Goal: Check status

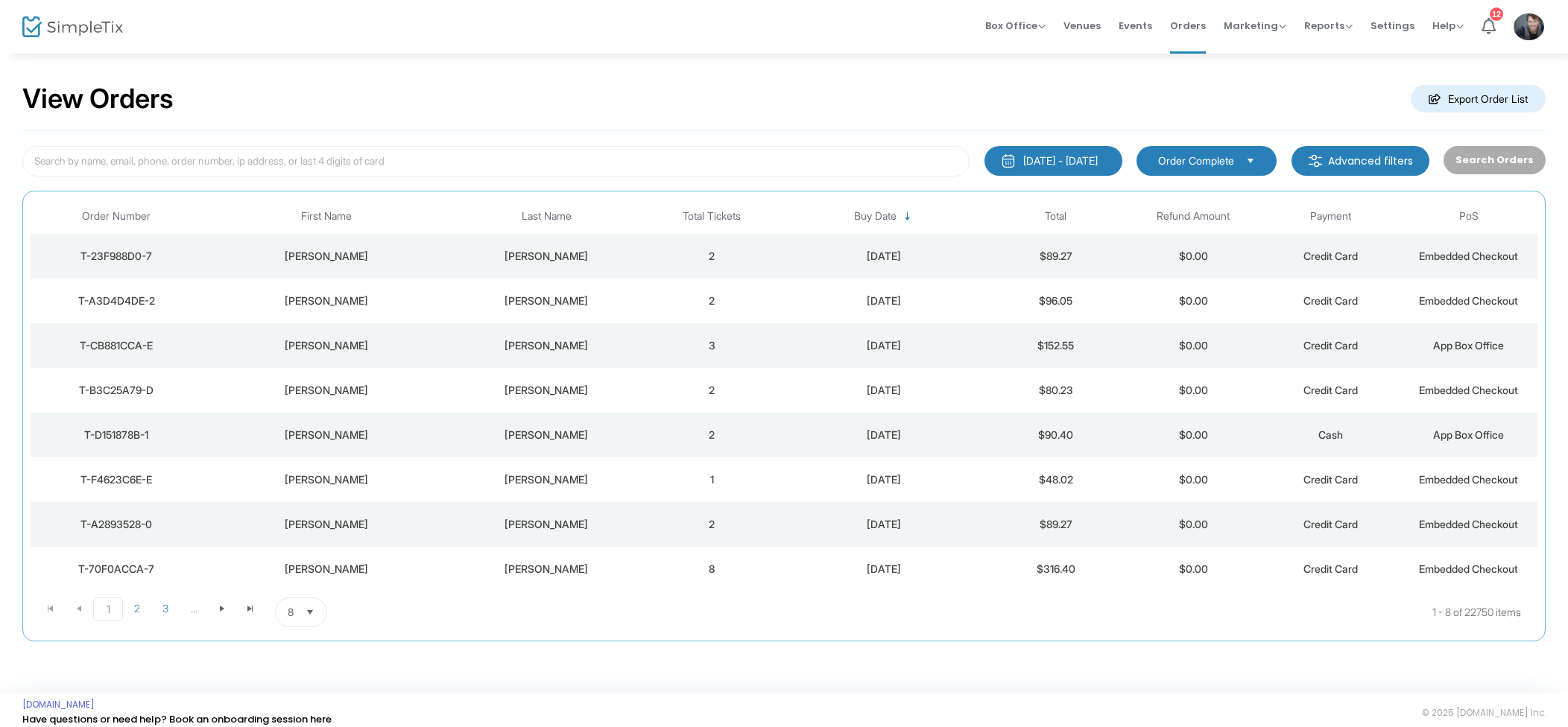
click at [821, 308] on td "[DATE]" at bounding box center [884, 301] width 207 height 45
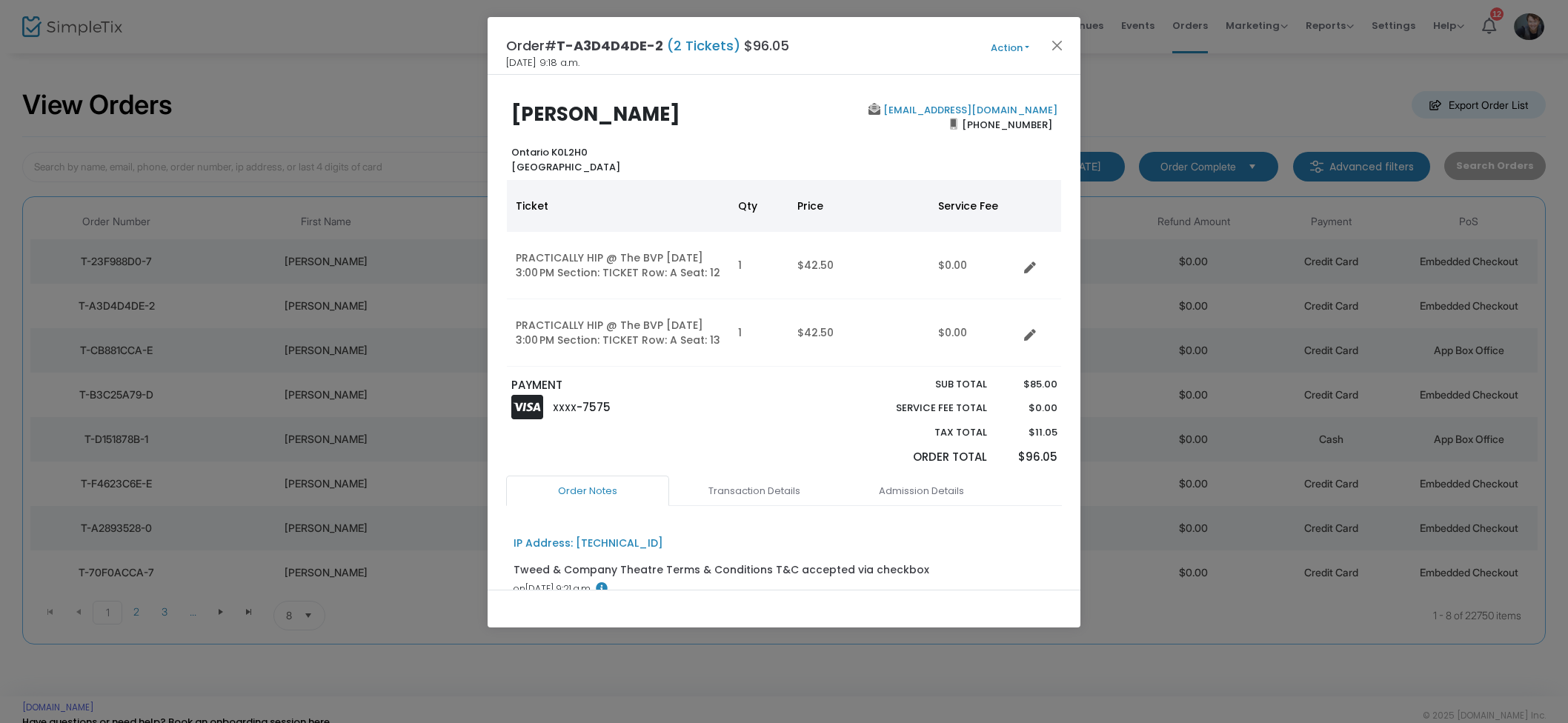
click at [1063, 31] on div "Order# T-A3D4D4DE-2 (2 Tickets) $96.05 2025-09-21 9:18 a.m. Action Mark Admitte…" at bounding box center [784, 46] width 593 height 58
click at [1061, 38] on button "Close" at bounding box center [1057, 45] width 19 height 19
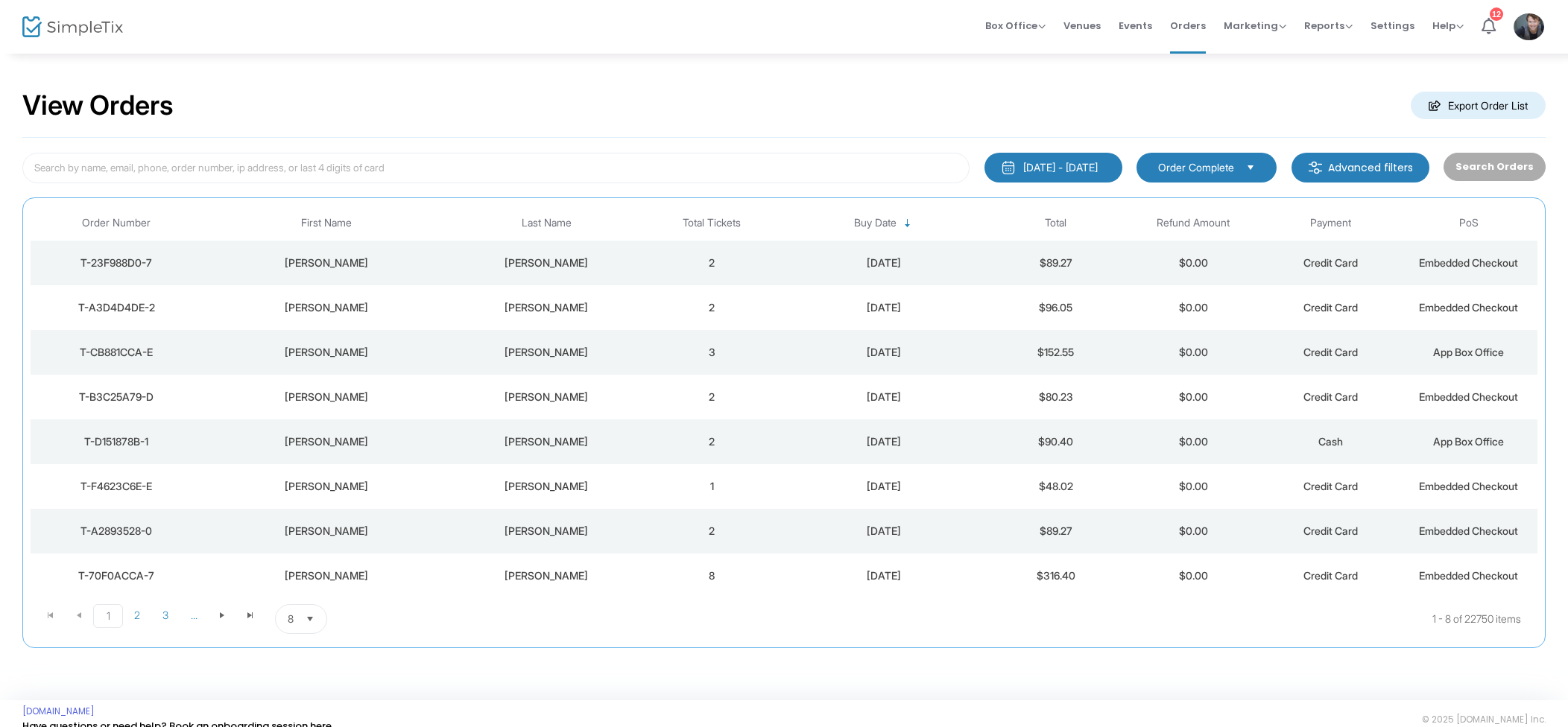
click at [719, 260] on td "2" at bounding box center [712, 262] width 138 height 45
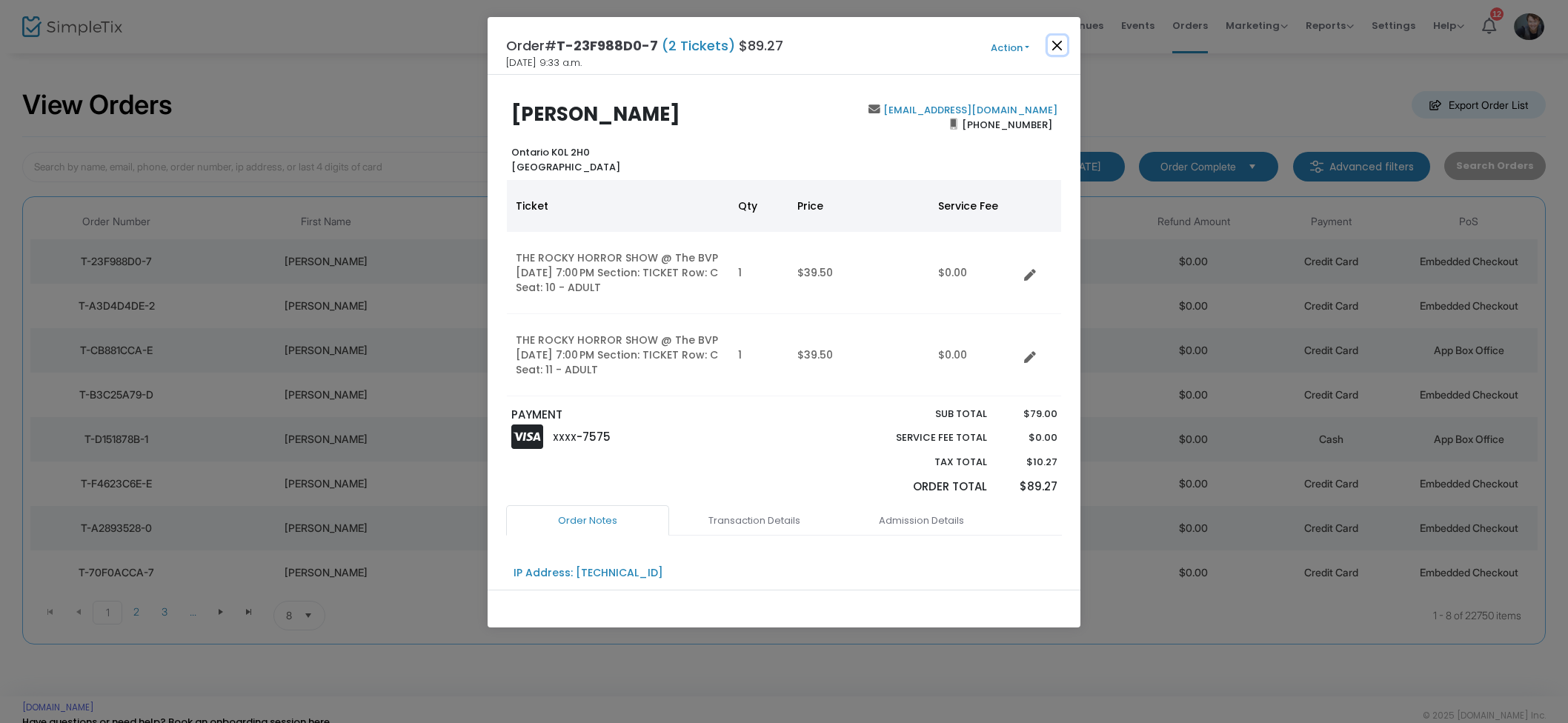
drag, startPoint x: 1057, startPoint y: 40, endPoint x: 1016, endPoint y: 51, distance: 42.4
click at [1057, 40] on button "Close" at bounding box center [1057, 45] width 19 height 19
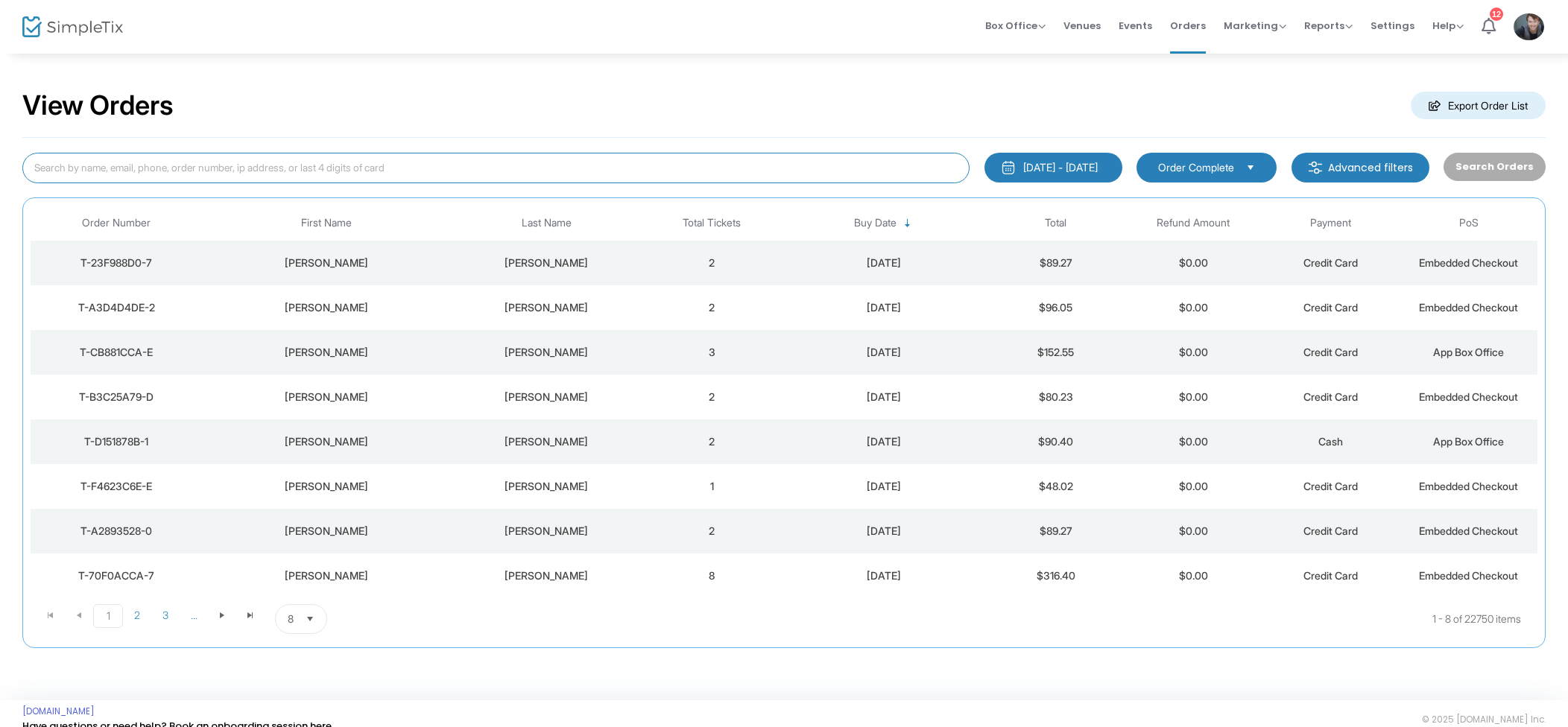
drag, startPoint x: 262, startPoint y: 157, endPoint x: 299, endPoint y: 148, distance: 38.1
click at [263, 156] on input at bounding box center [495, 169] width 947 height 31
type input "V"
type input "Charles Carpenter"
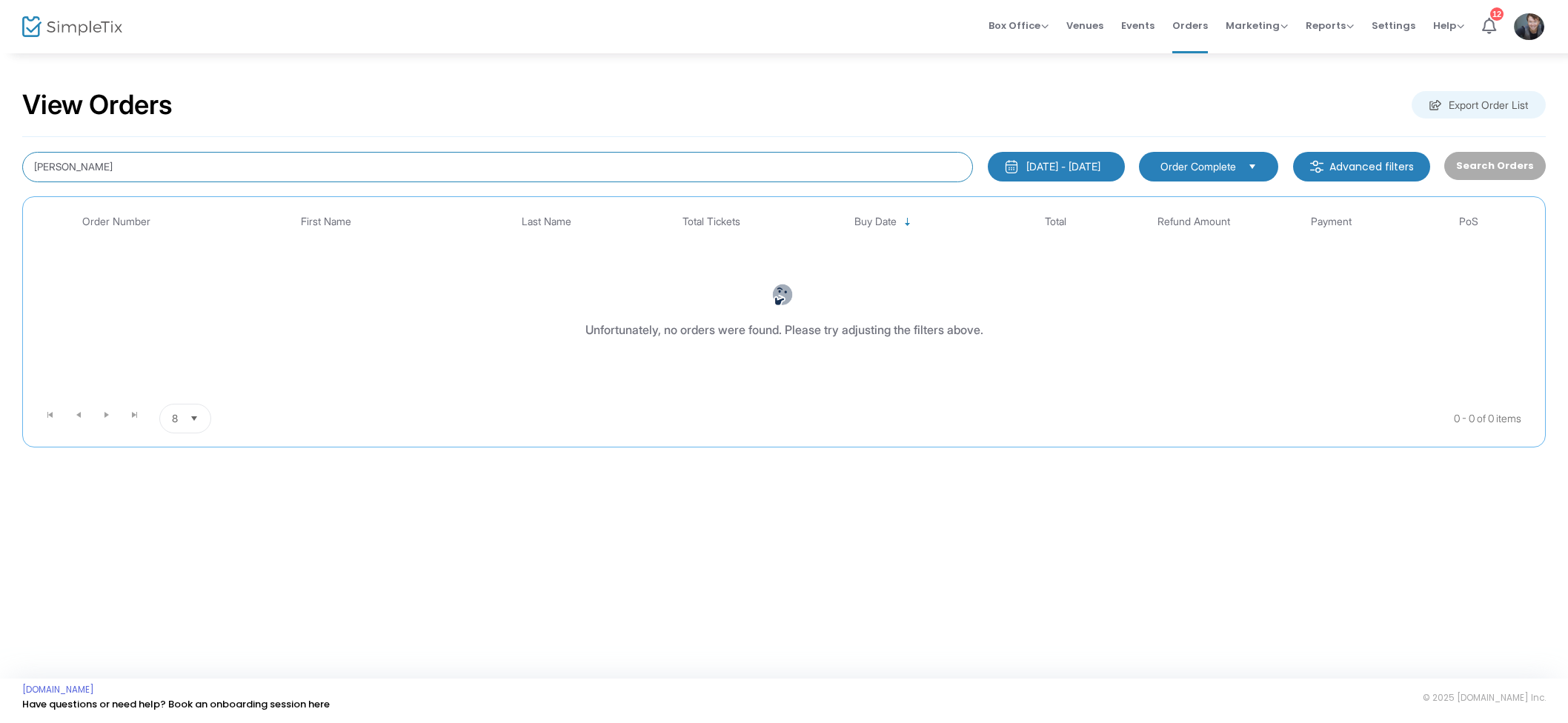
click at [449, 167] on input "Charles Carpenter" at bounding box center [497, 168] width 951 height 30
click at [449, 112] on div "View Orders Export Order List" at bounding box center [784, 106] width 1524 height 63
